Goal: Information Seeking & Learning: Learn about a topic

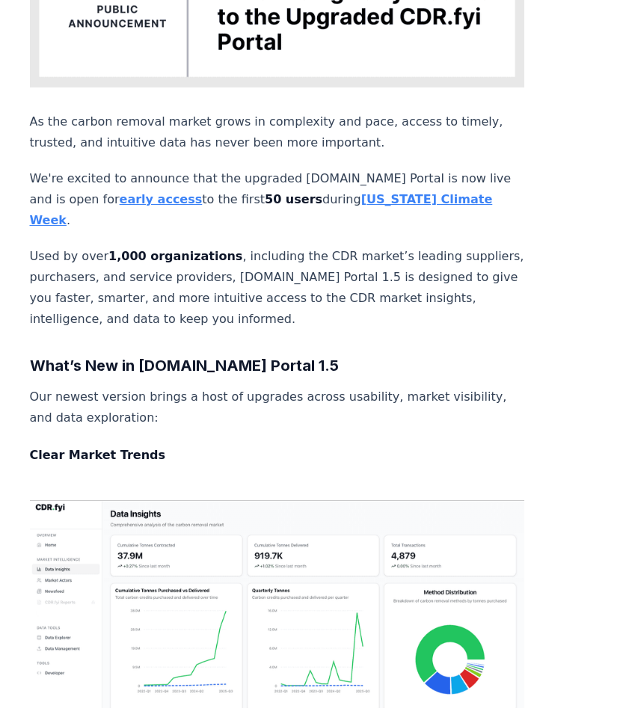
scroll to position [478, 1]
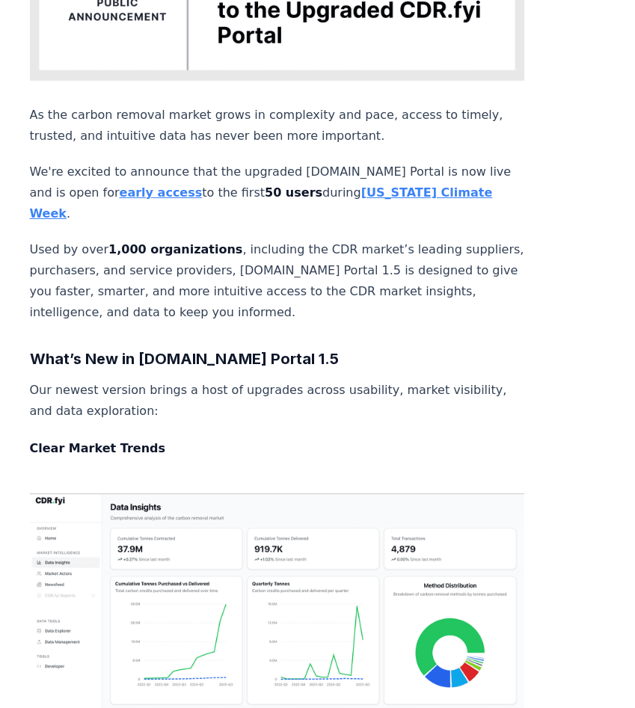
drag, startPoint x: 93, startPoint y: 366, endPoint x: 89, endPoint y: 387, distance: 22.1
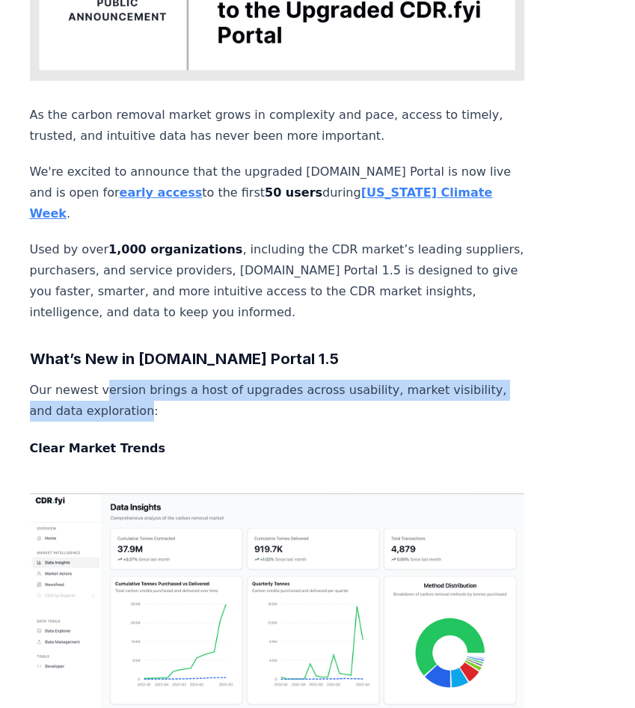
drag, startPoint x: 99, startPoint y: 366, endPoint x: 90, endPoint y: 387, distance: 22.1
click at [90, 387] on p "Our newest version brings a host of upgrades across usability, market visibilit…" at bounding box center [277, 401] width 495 height 42
copy p "ersion brings a host of upgrades across usability, market visibility, and data …"
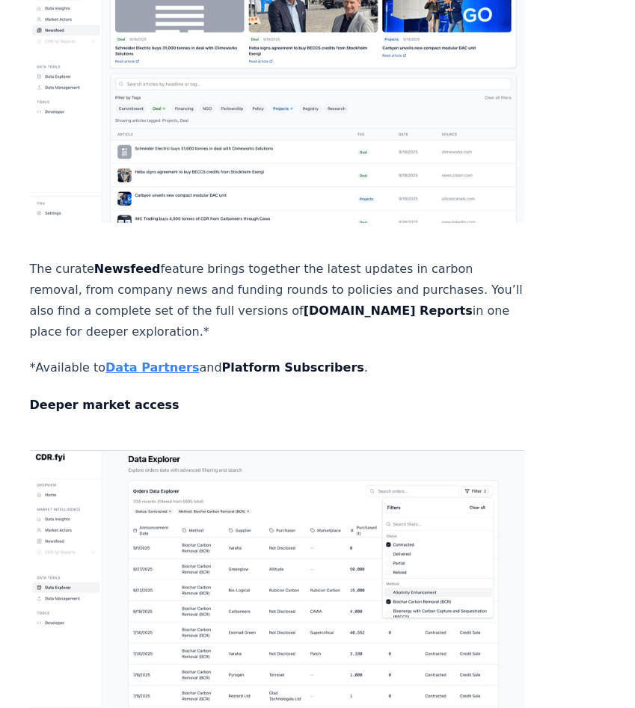
scroll to position [1494, 1]
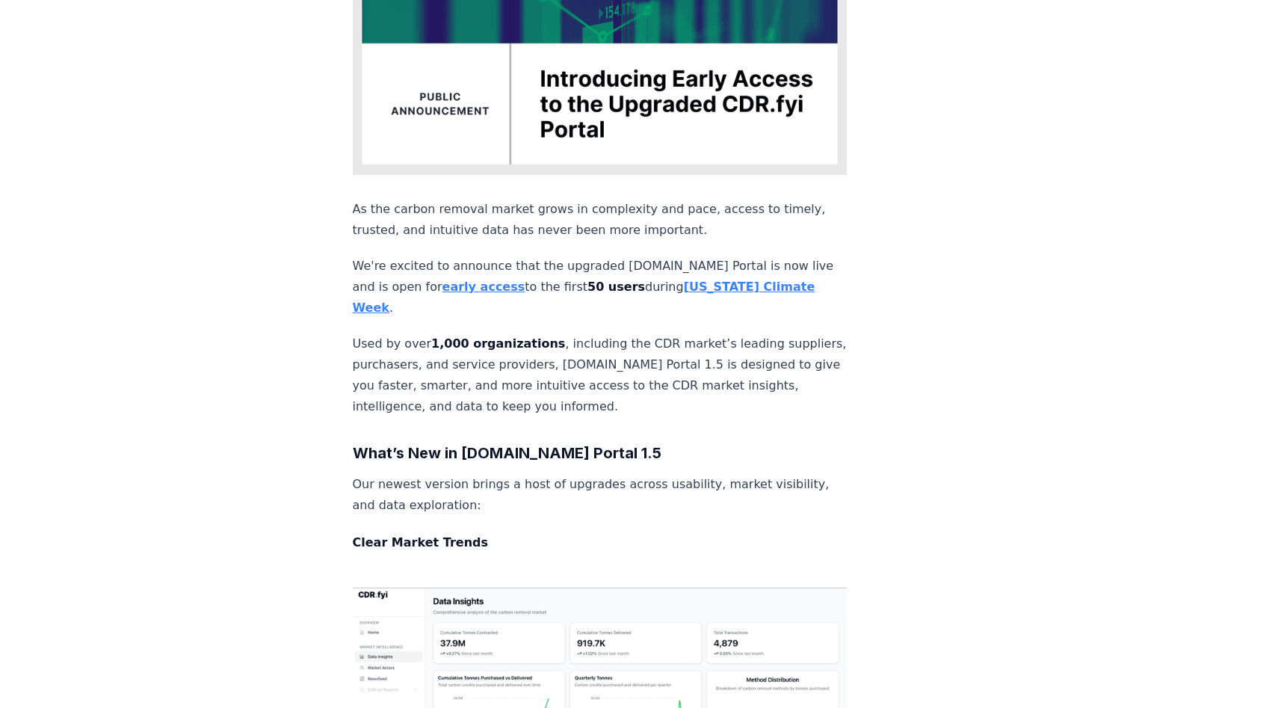
scroll to position [474, 0]
